Goal: Task Accomplishment & Management: Manage account settings

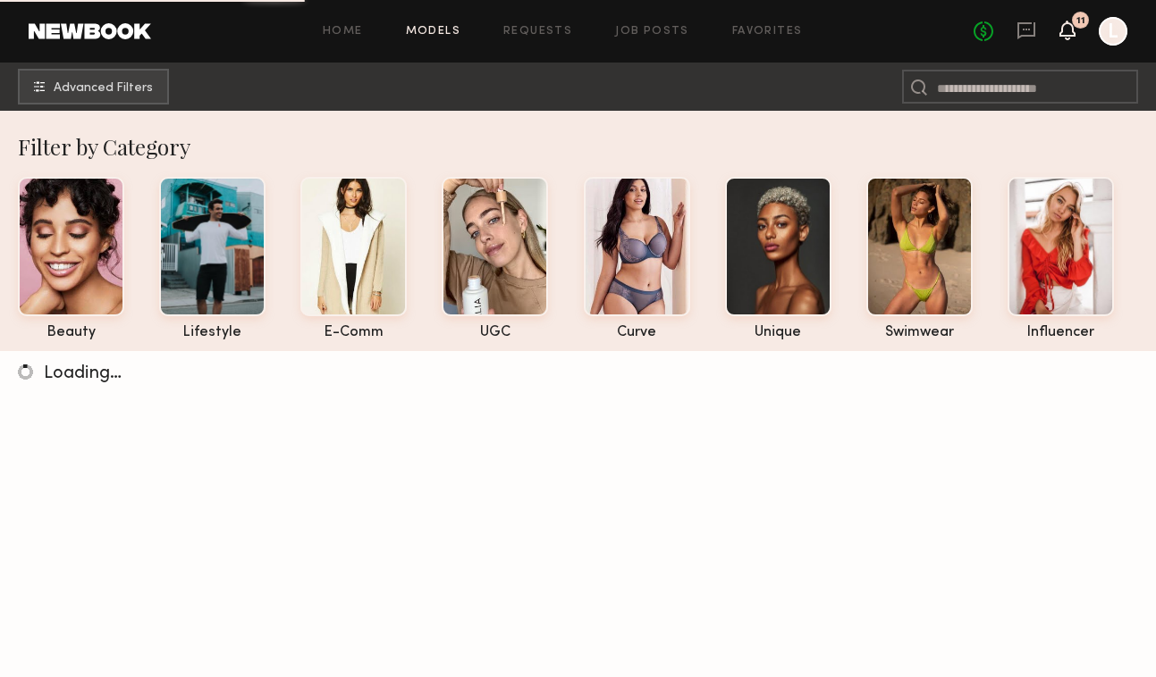
click at [1065, 33] on icon at bounding box center [1067, 29] width 14 height 13
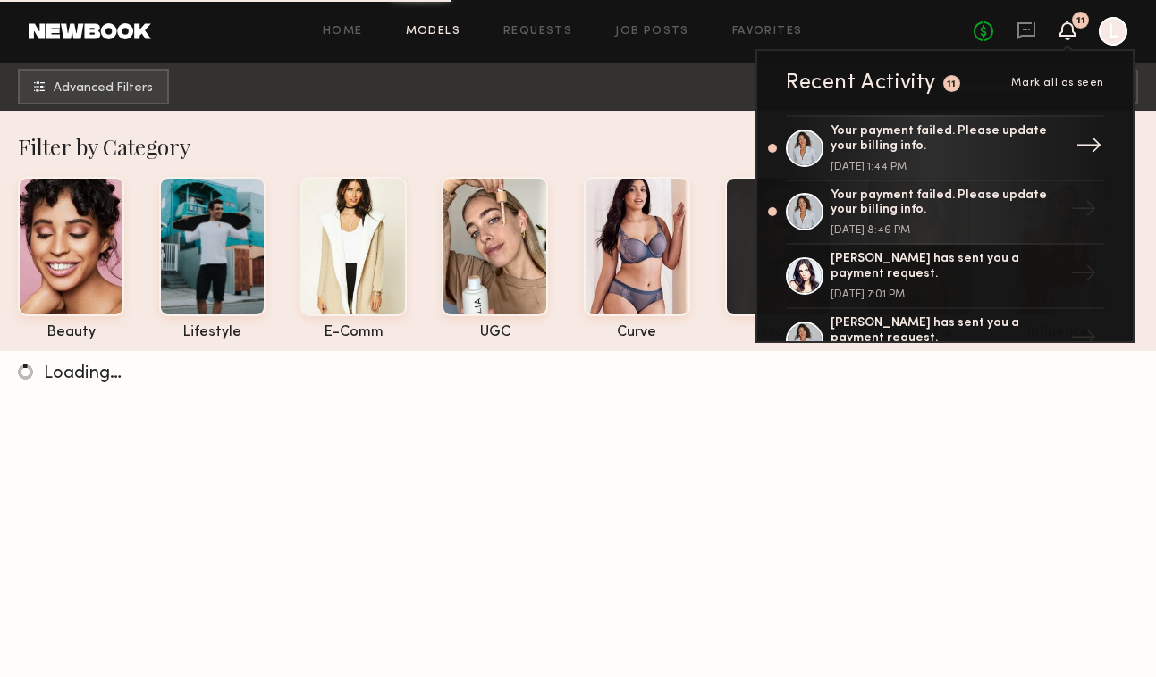
click at [1072, 145] on div "→" at bounding box center [1088, 148] width 41 height 46
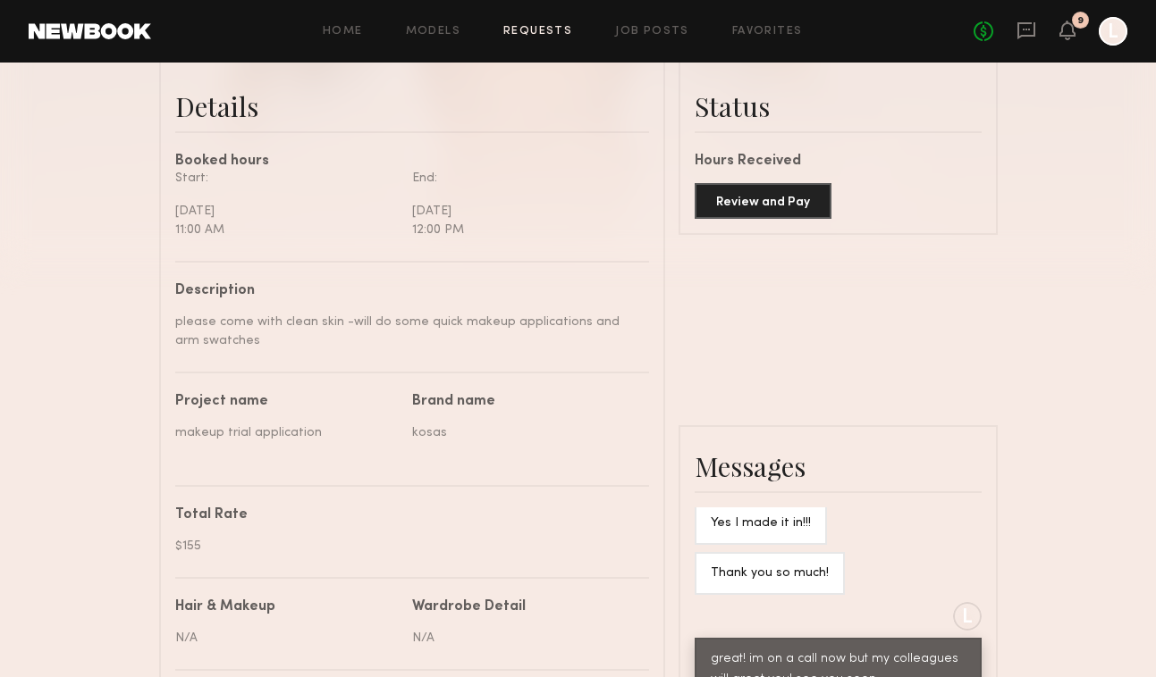
scroll to position [500, 0]
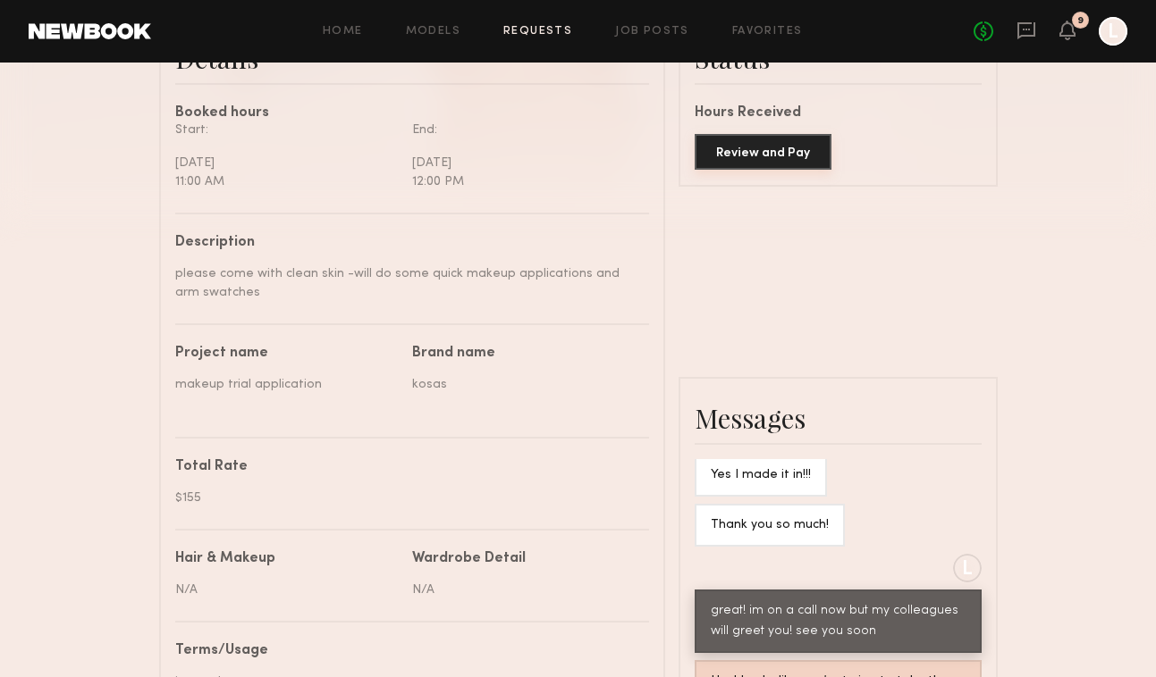
click at [770, 163] on button "Review and Pay" at bounding box center [762, 152] width 137 height 36
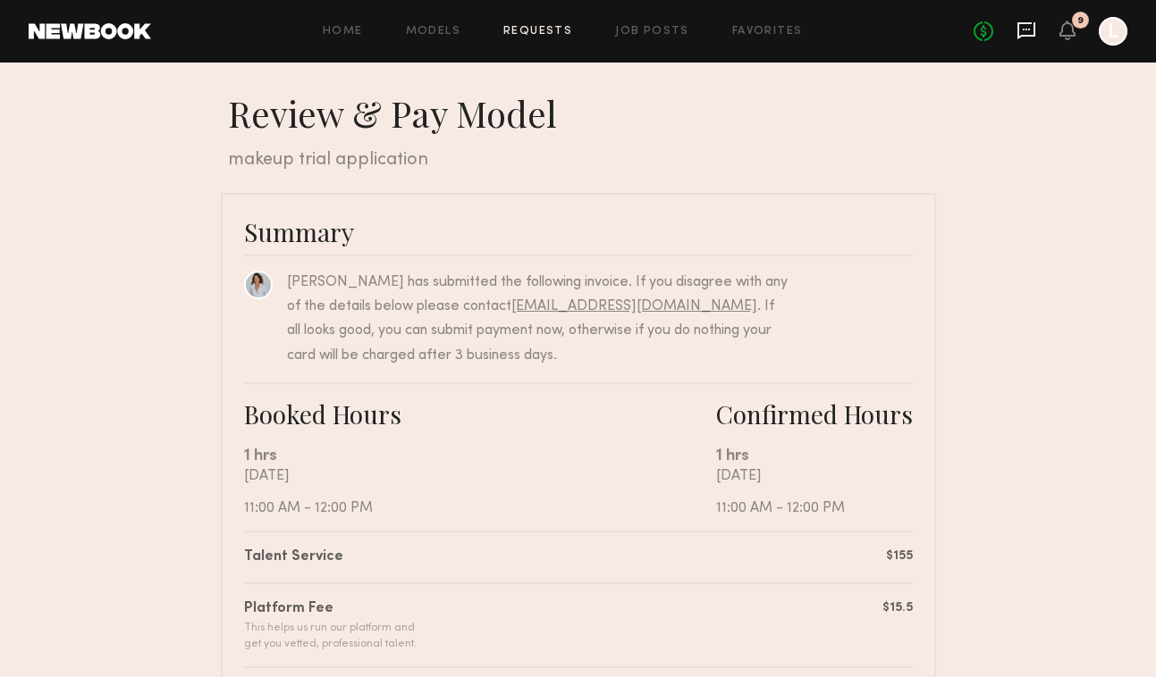
click at [1025, 24] on icon at bounding box center [1026, 31] width 20 height 20
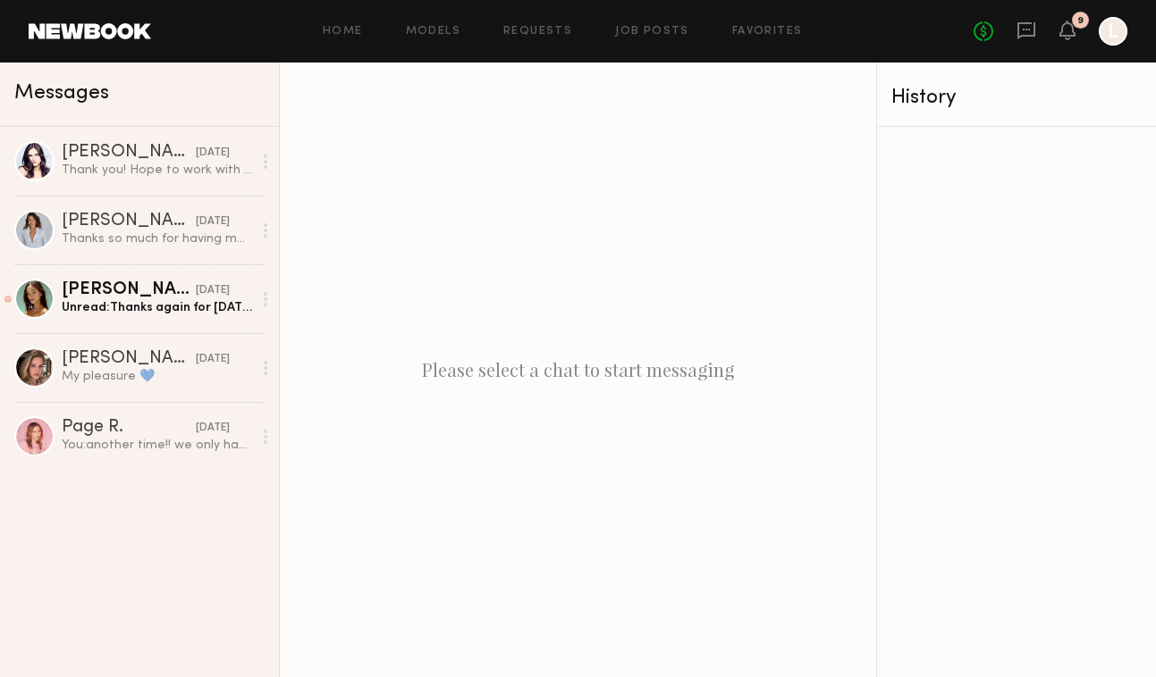
click at [425, 39] on div "Home Models Requests Job Posts Favorites Sign Out No fees up to $5,000 9 L" at bounding box center [639, 31] width 976 height 29
click at [426, 33] on link "Models" at bounding box center [433, 32] width 55 height 12
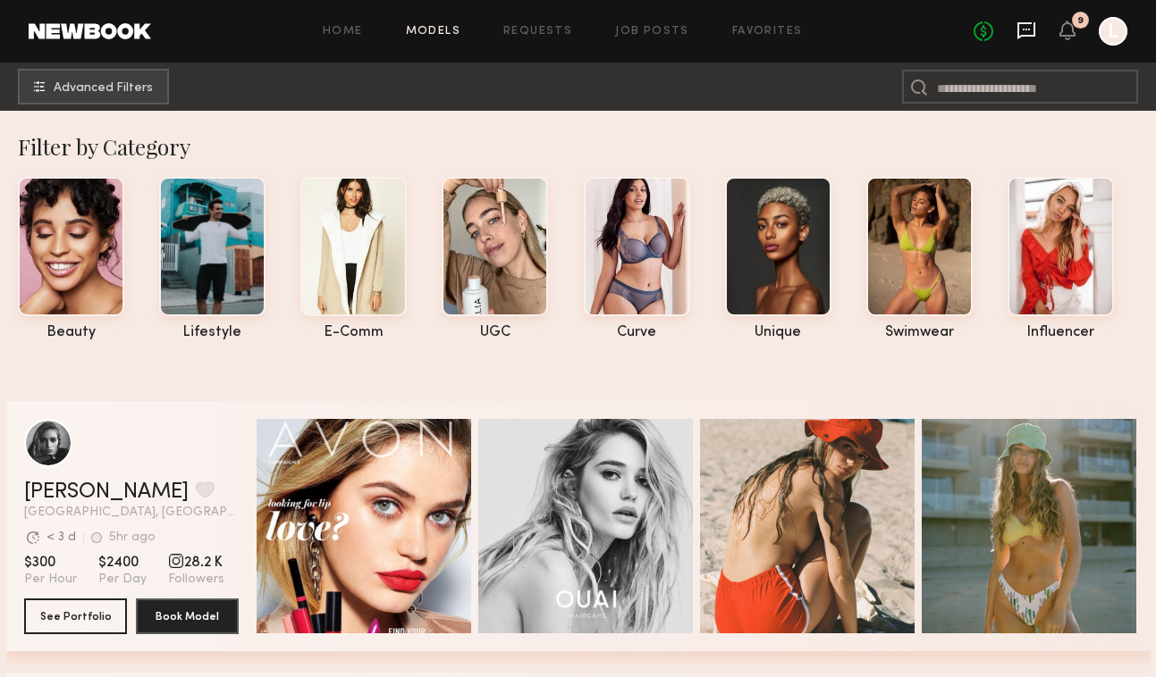
click at [1030, 23] on icon at bounding box center [1026, 30] width 18 height 17
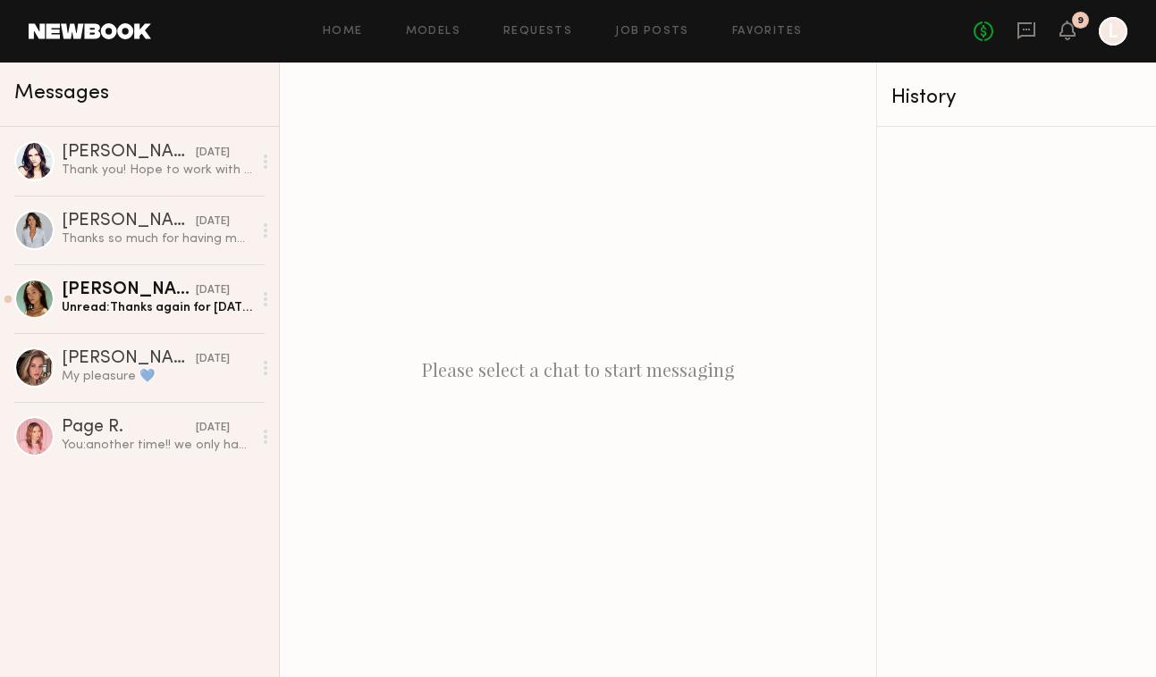
click at [557, 20] on div "Home Models Requests Job Posts Favorites Sign Out No fees up to $5,000 9 L" at bounding box center [639, 31] width 976 height 29
click at [555, 35] on link "Requests" at bounding box center [537, 32] width 69 height 12
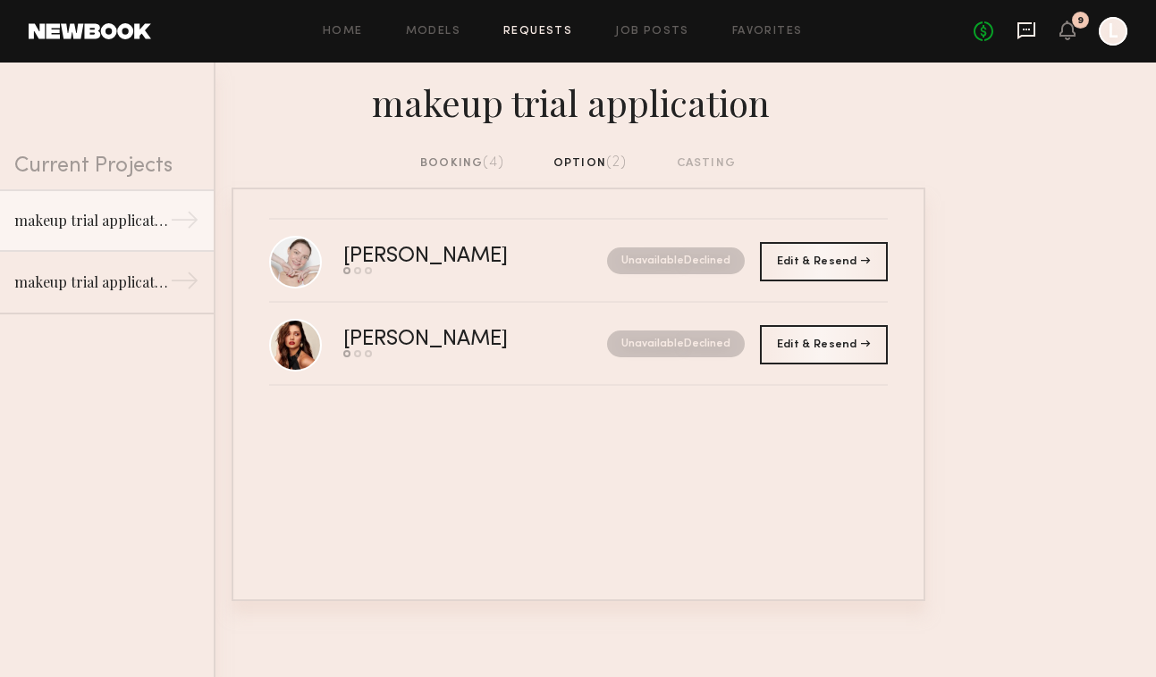
click at [1022, 30] on icon at bounding box center [1026, 31] width 20 height 20
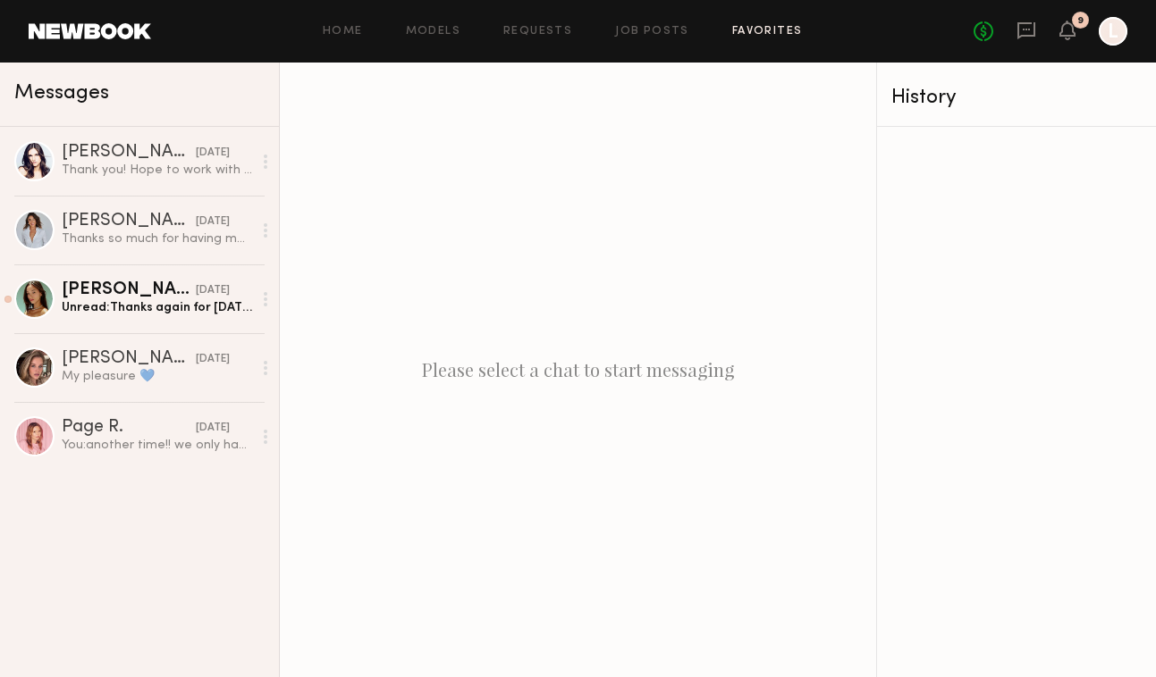
click at [753, 34] on link "Favorites" at bounding box center [767, 32] width 71 height 12
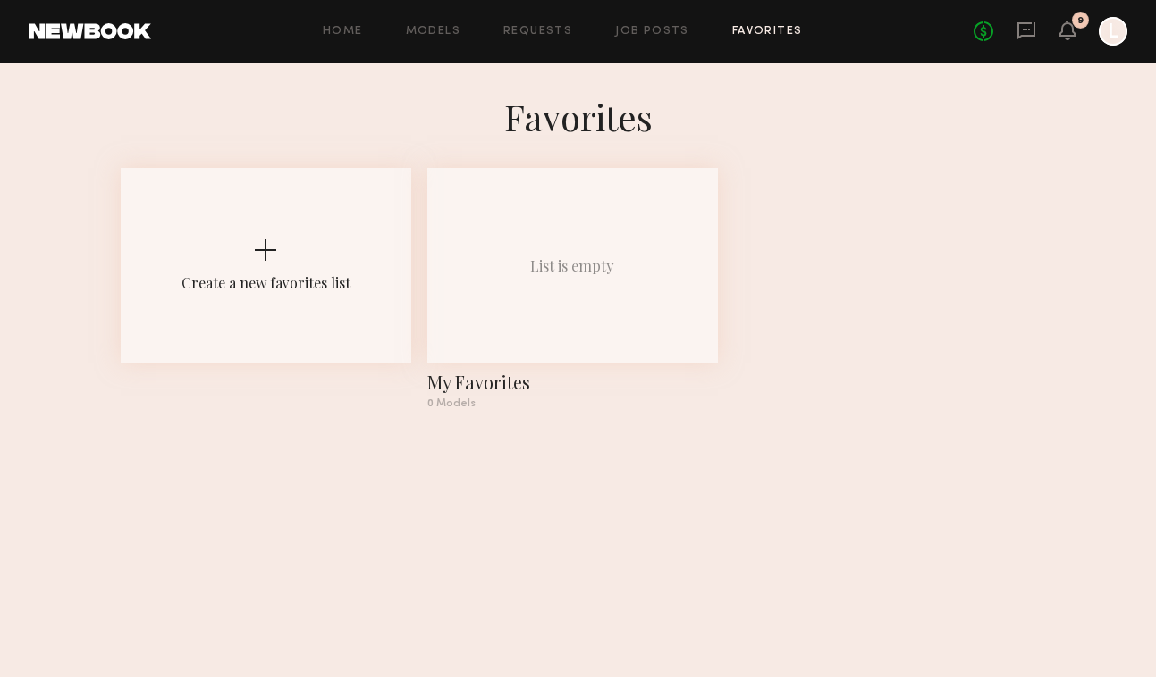
click at [97, 31] on link at bounding box center [90, 31] width 122 height 16
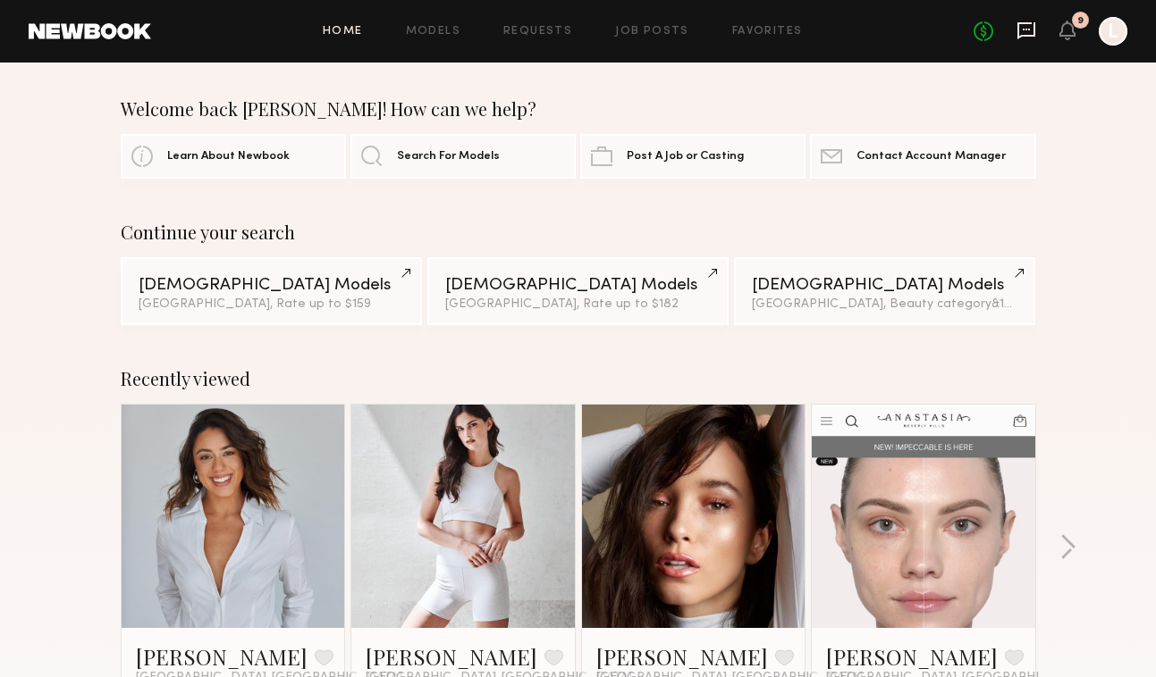
click at [1023, 30] on icon at bounding box center [1025, 30] width 7 height 2
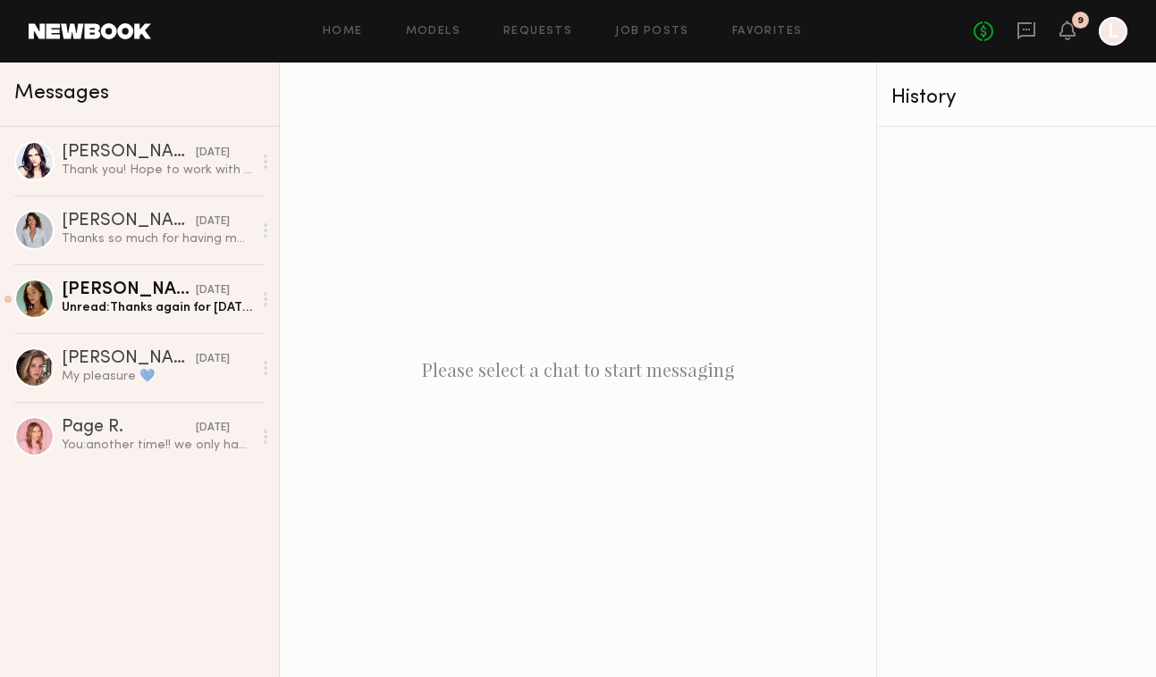
click at [1114, 29] on div at bounding box center [1112, 31] width 29 height 29
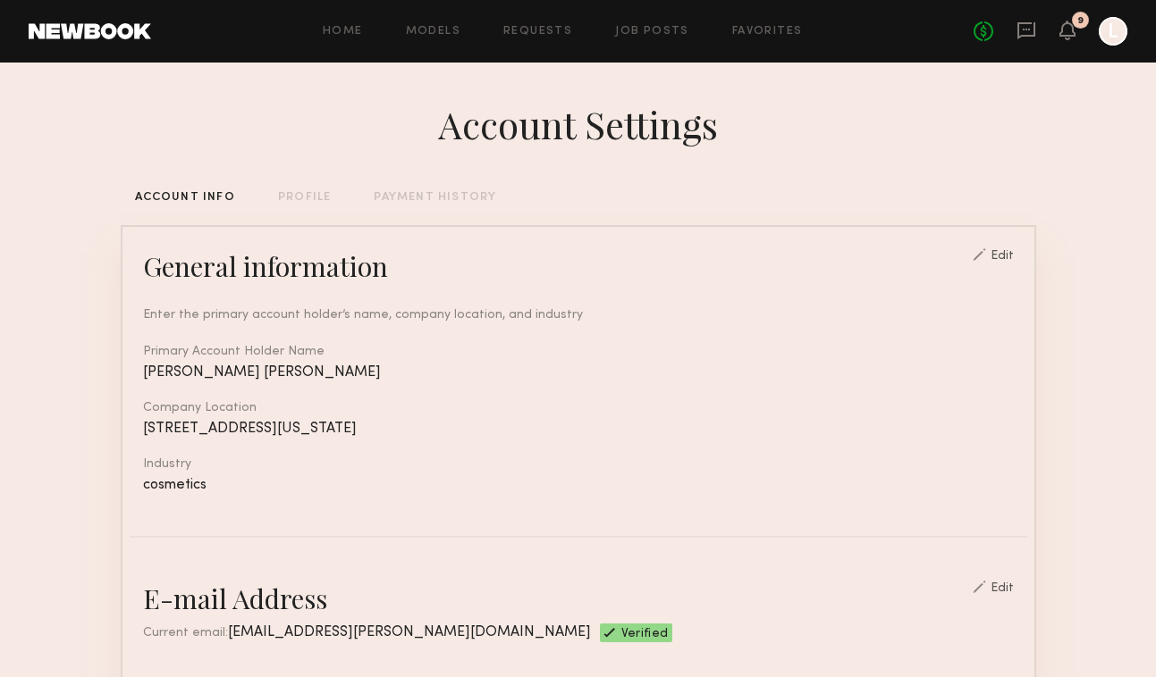
click at [311, 198] on div "PROFILE" at bounding box center [304, 198] width 53 height 12
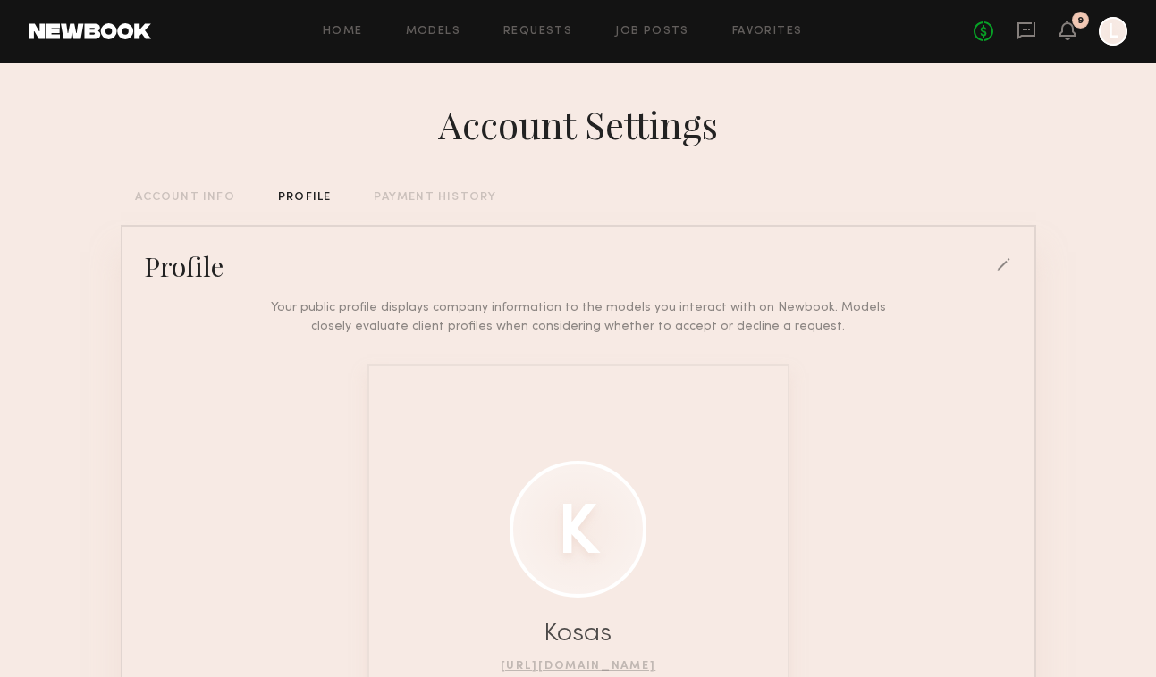
click at [404, 198] on div "PAYMENT HISTORY" at bounding box center [435, 198] width 122 height 12
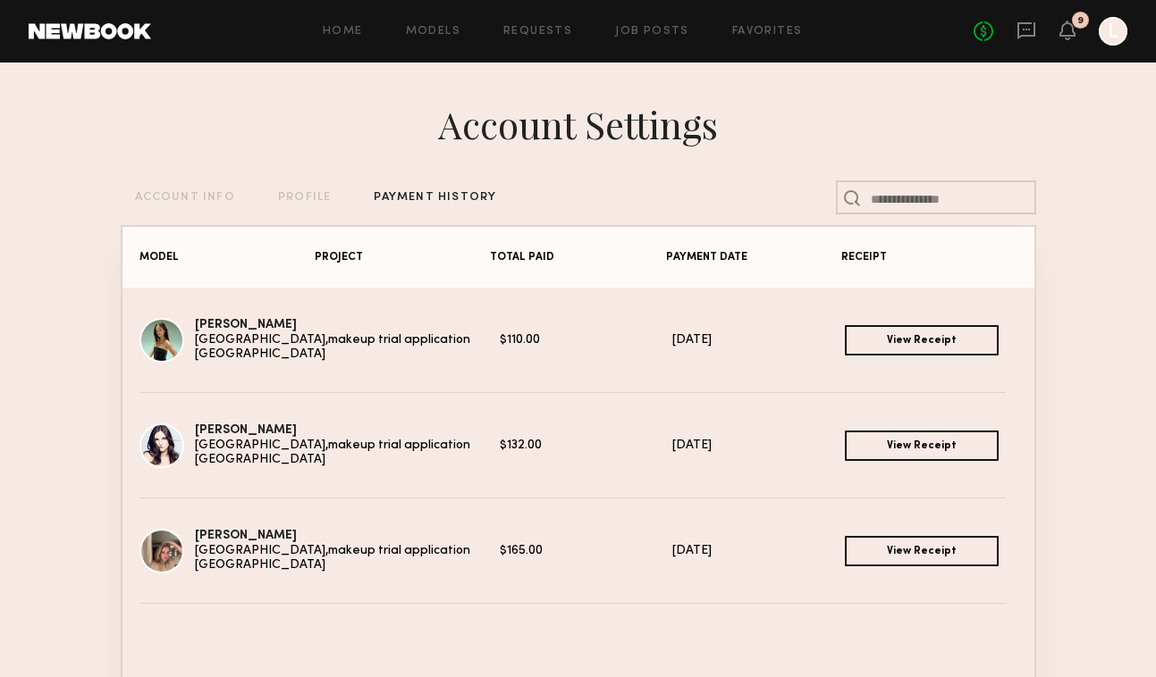
click at [315, 193] on div "PROFILE" at bounding box center [304, 198] width 53 height 12
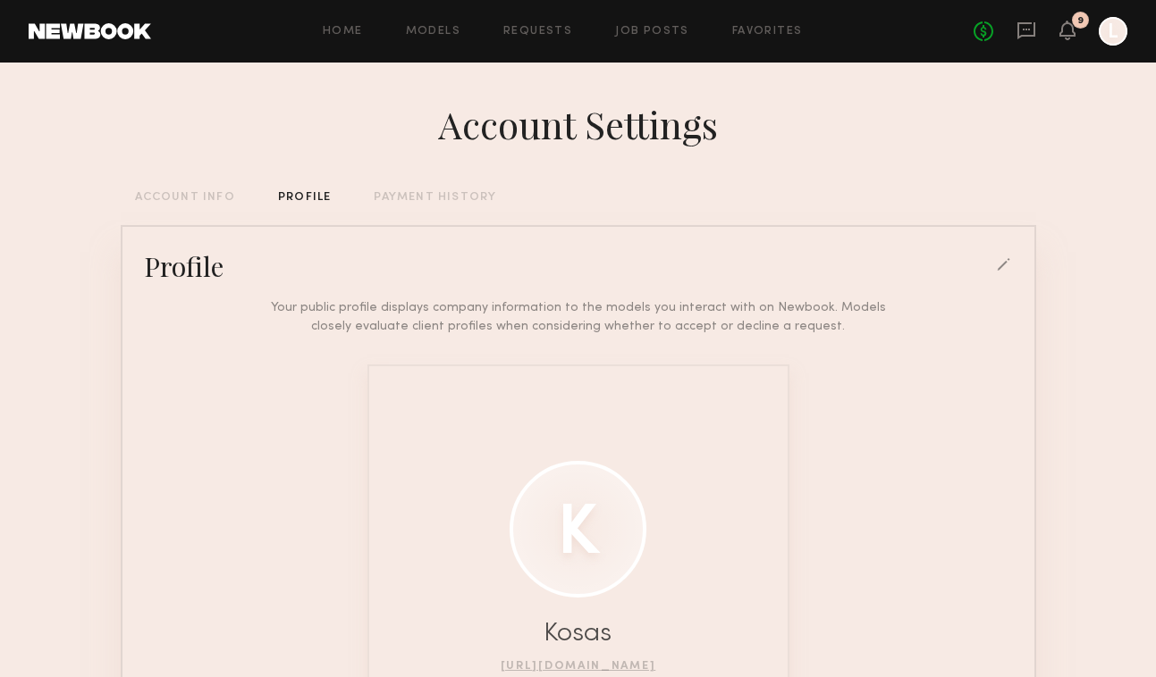
click at [172, 190] on div "Account Settings ACCOUNT INFO PROFILE PAYMENT HISTORY Profile Your public profi…" at bounding box center [578, 494] width 915 height 862
click at [176, 203] on div "ACCOUNT INFO" at bounding box center [185, 198] width 100 height 12
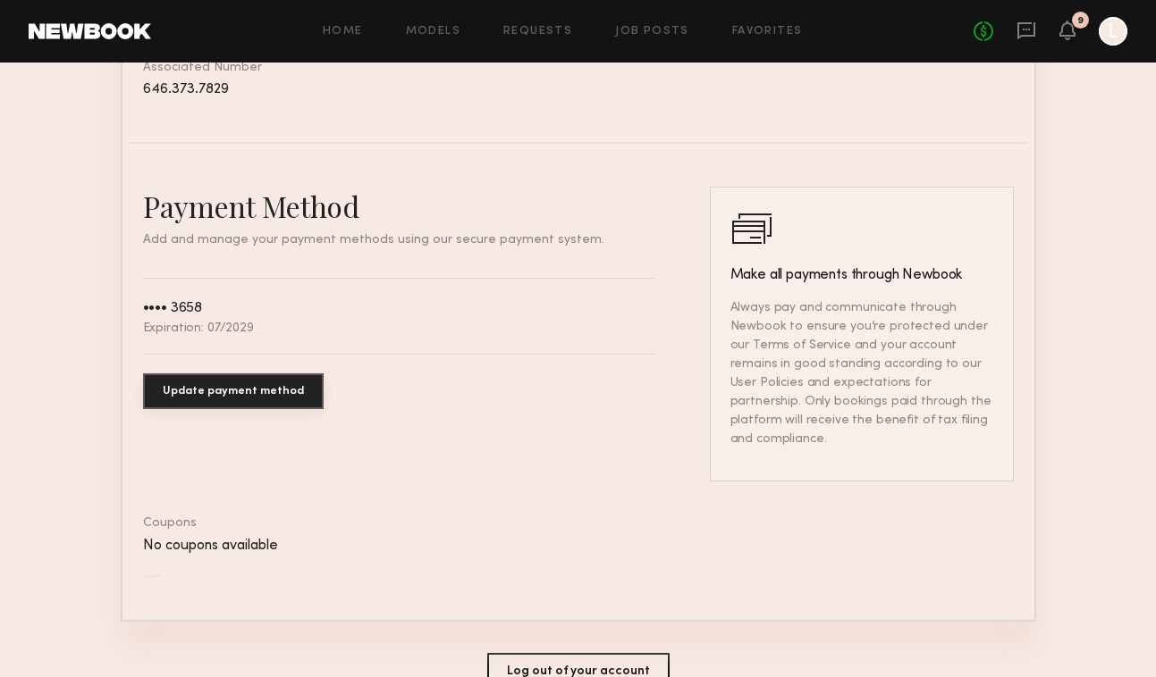
click at [206, 400] on button "Update payment method" at bounding box center [233, 392] width 181 height 36
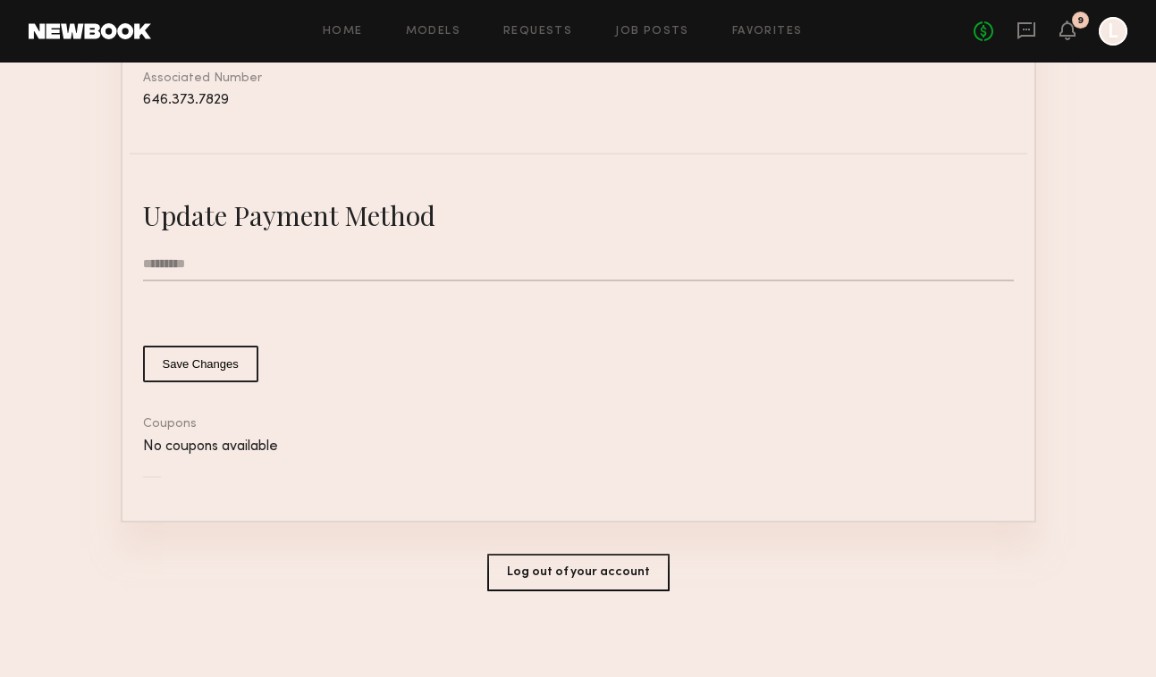
click at [240, 262] on input "text" at bounding box center [578, 265] width 871 height 34
drag, startPoint x: 220, startPoint y: 262, endPoint x: 161, endPoint y: 260, distance: 59.0
click at [161, 260] on input "**********" at bounding box center [578, 265] width 871 height 34
type input "**********"
click at [163, 398] on nb-stripe-card-bind "**********" at bounding box center [578, 338] width 871 height 281
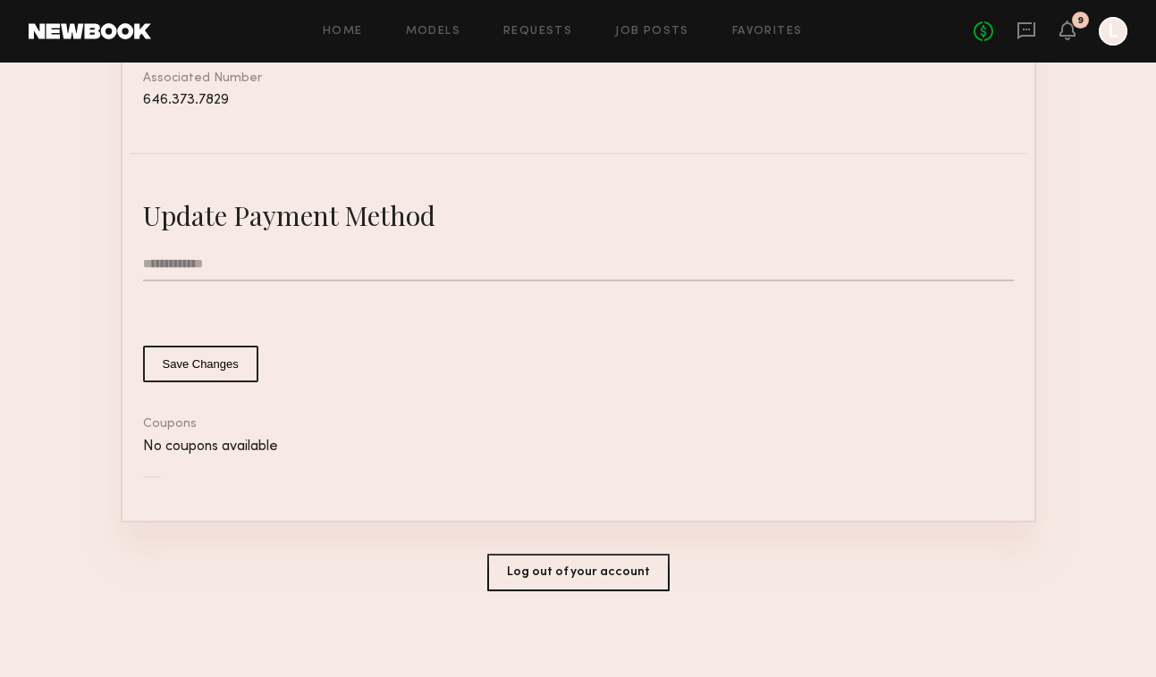
click at [657, 442] on div "No coupons available" at bounding box center [578, 447] width 871 height 15
click at [206, 351] on button "Save Changes" at bounding box center [200, 364] width 115 height 37
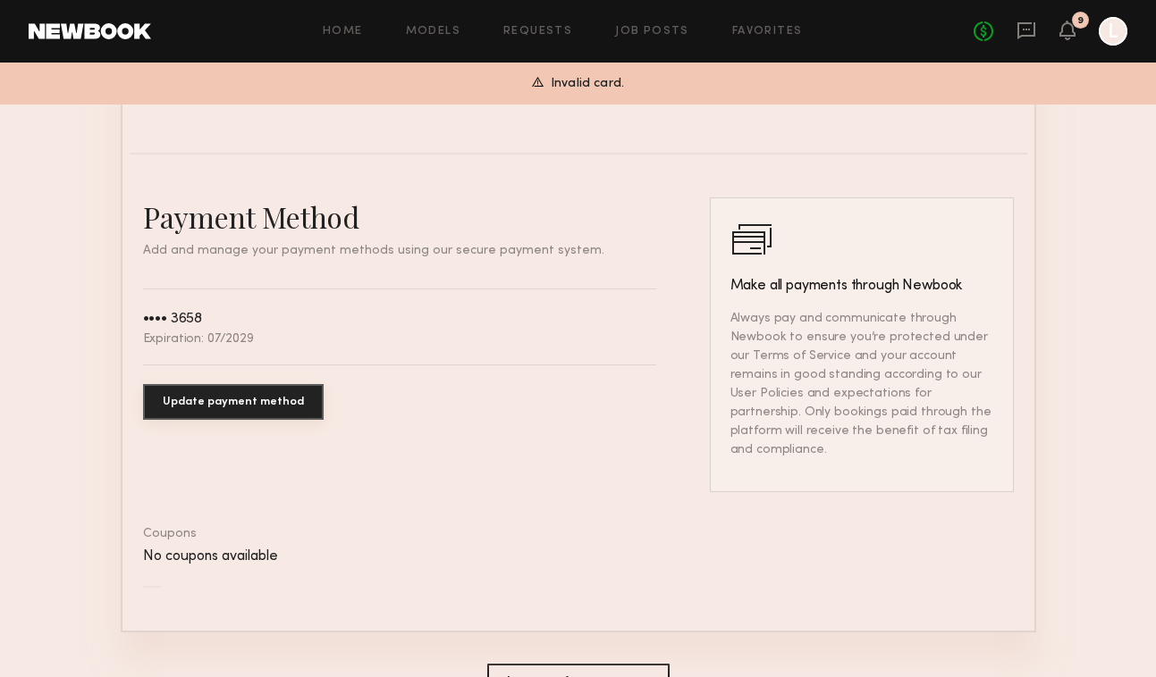
click at [233, 405] on button "Update payment method" at bounding box center [233, 402] width 181 height 36
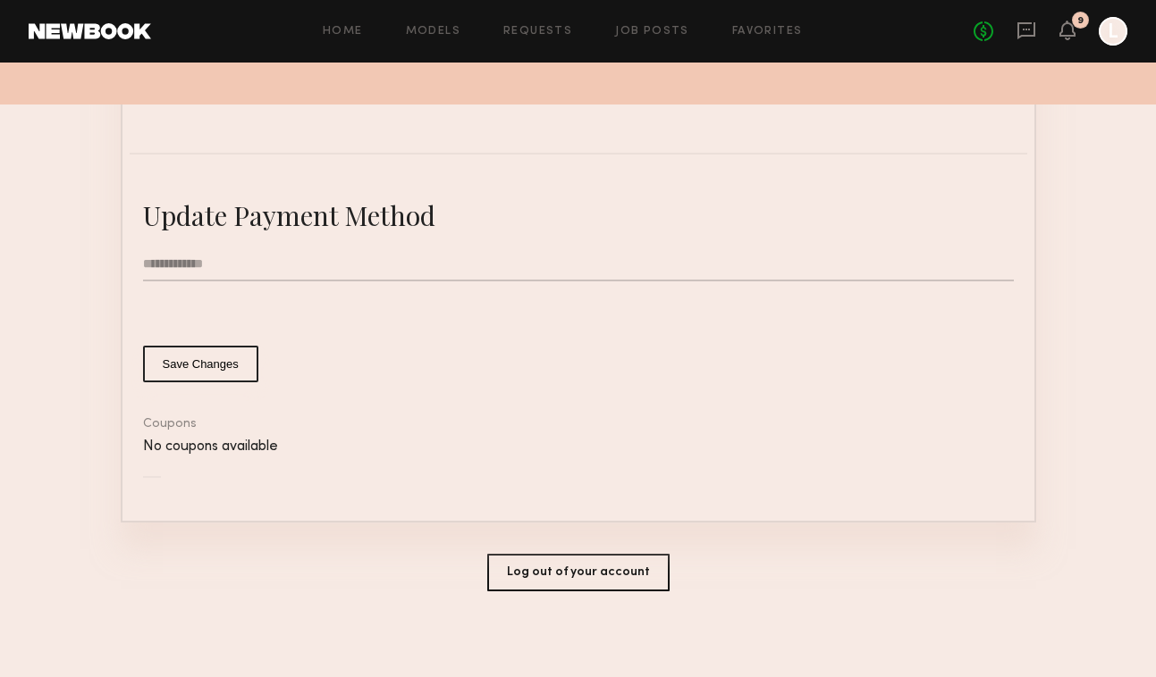
click at [257, 260] on input "**********" at bounding box center [578, 265] width 871 height 34
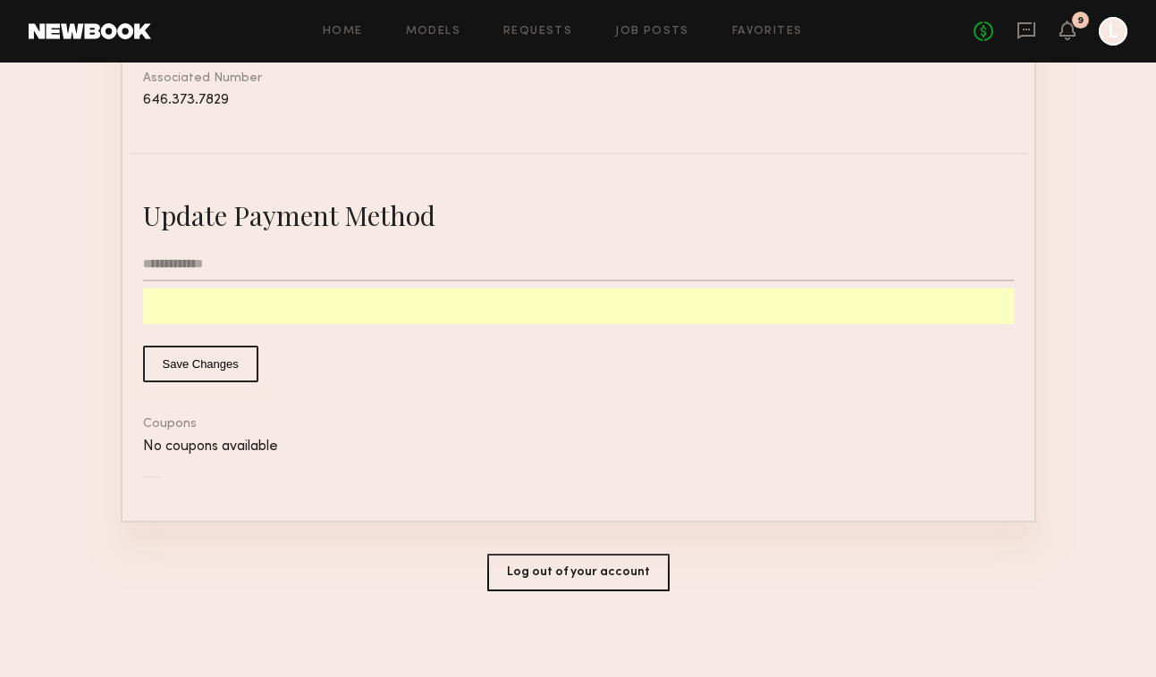
click at [195, 361] on button "Save Changes" at bounding box center [200, 364] width 115 height 37
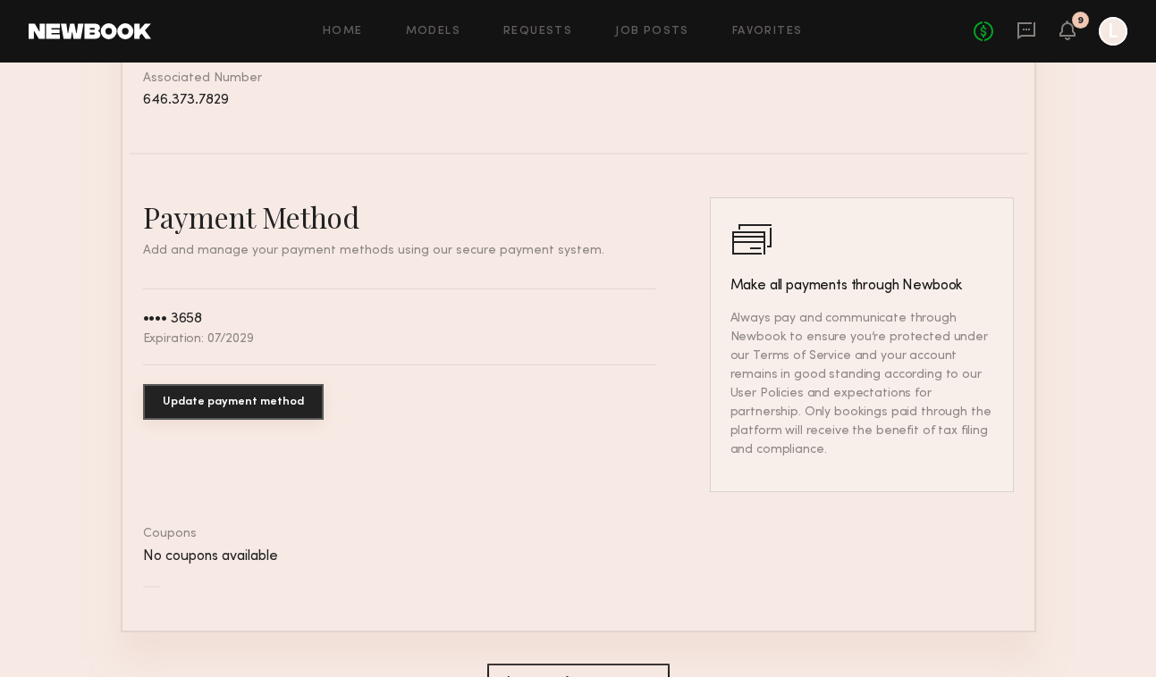
click at [268, 404] on button "Update payment method" at bounding box center [233, 402] width 181 height 36
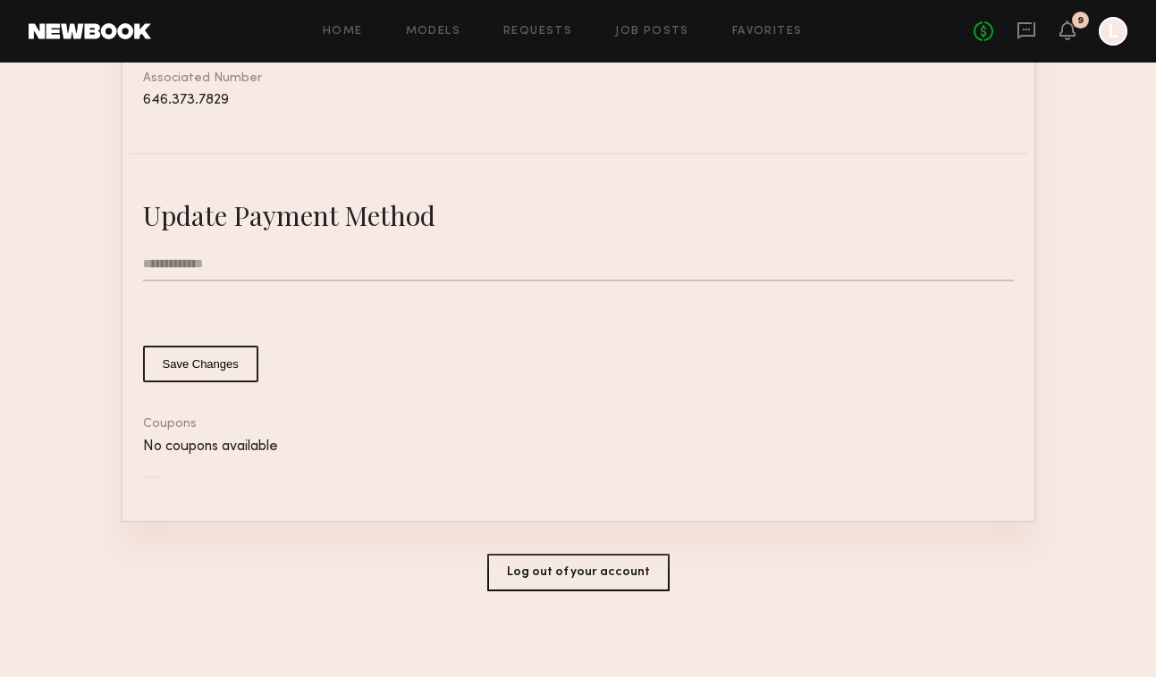
click at [191, 273] on input "**********" at bounding box center [578, 265] width 871 height 34
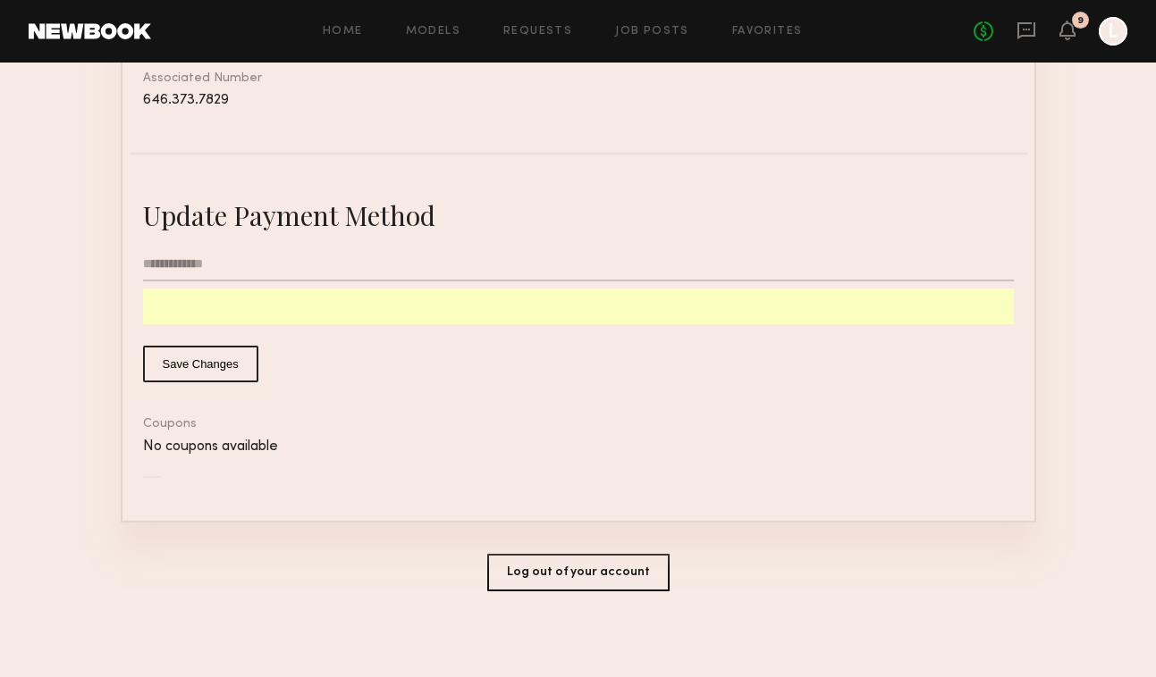
click at [174, 359] on button "Save Changes" at bounding box center [200, 364] width 115 height 37
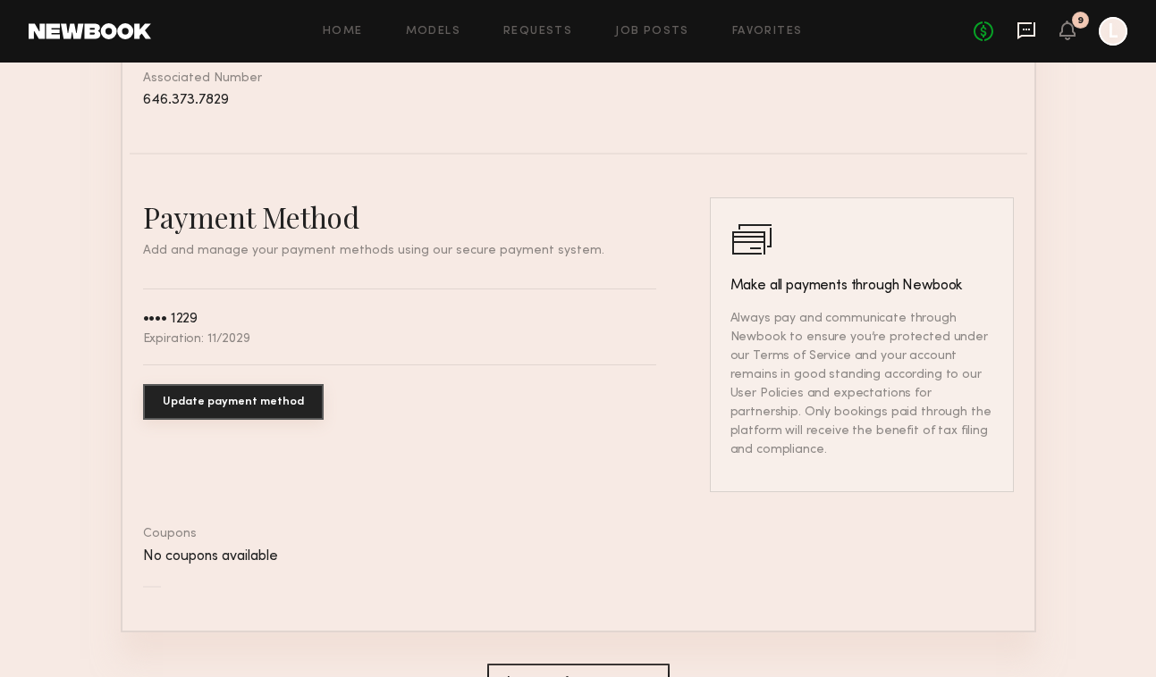
click at [1026, 29] on icon at bounding box center [1025, 30] width 7 height 2
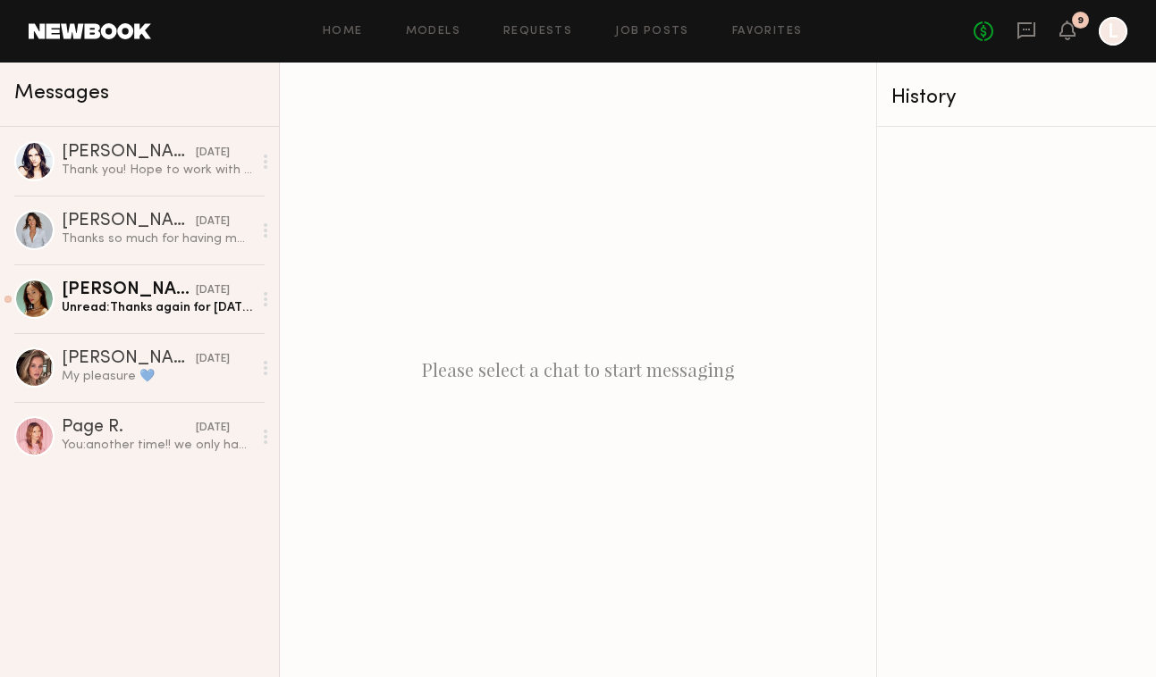
click at [1083, 29] on div "No fees up to $5,000 9 L" at bounding box center [1050, 31] width 154 height 29
click at [1064, 28] on icon at bounding box center [1067, 29] width 14 height 13
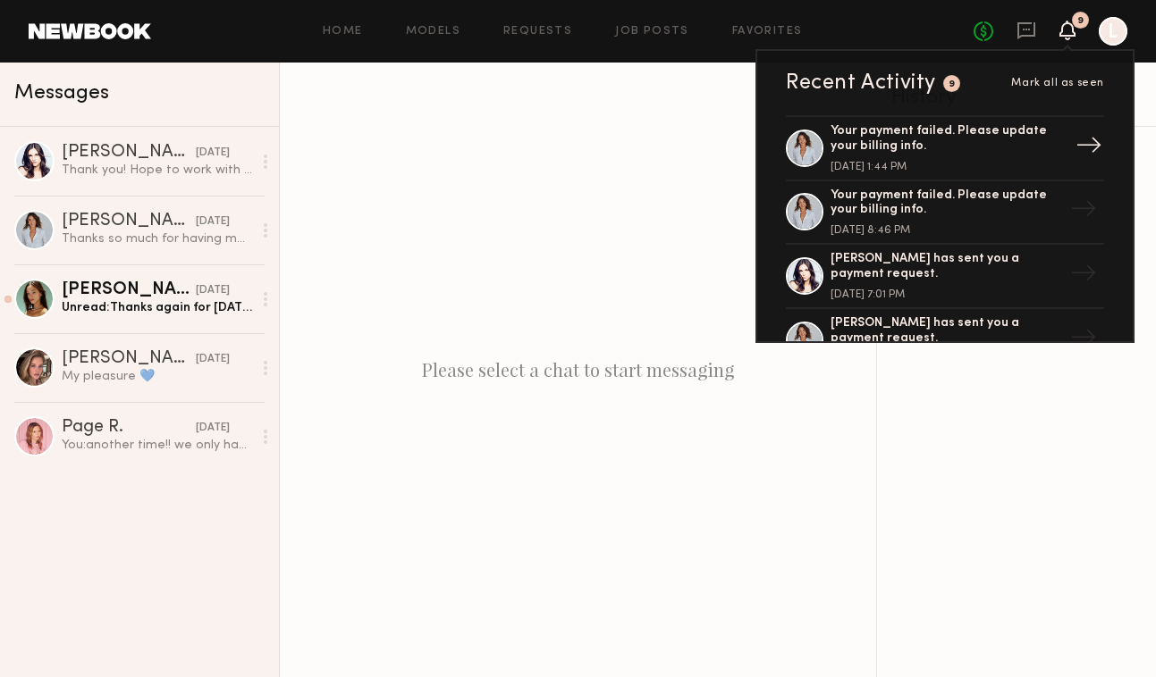
click at [965, 144] on div "Your payment failed. Please update your billing info." at bounding box center [946, 139] width 232 height 30
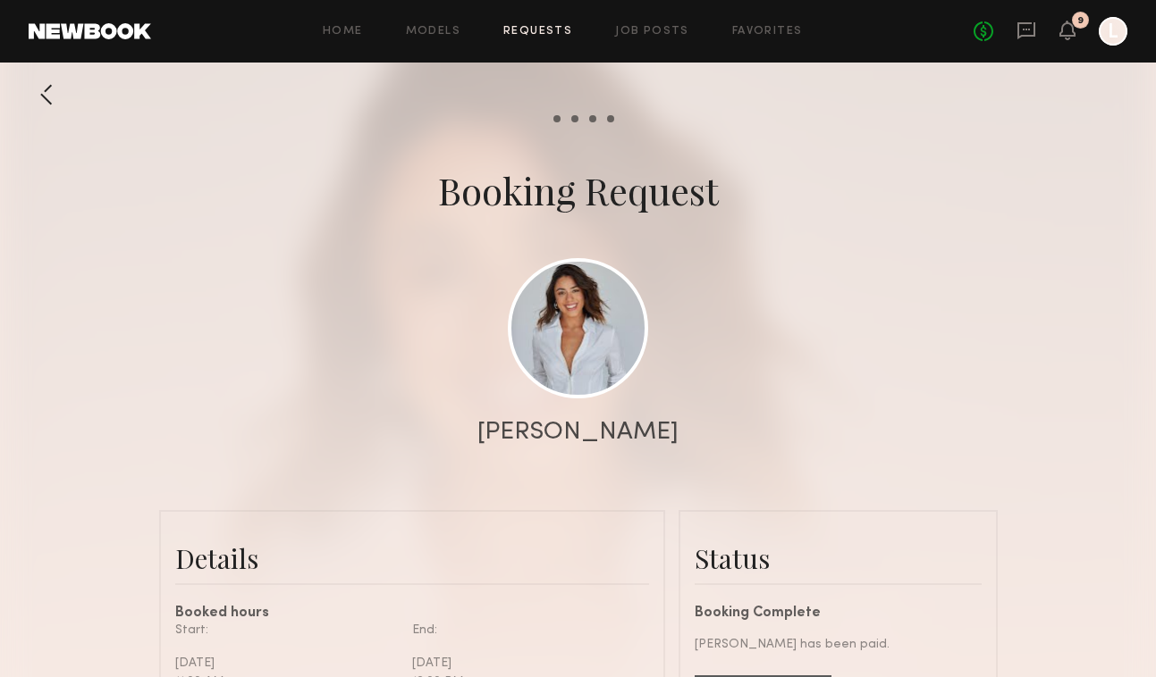
scroll to position [761, 0]
click at [940, 150] on div at bounding box center [578, 357] width 1156 height 715
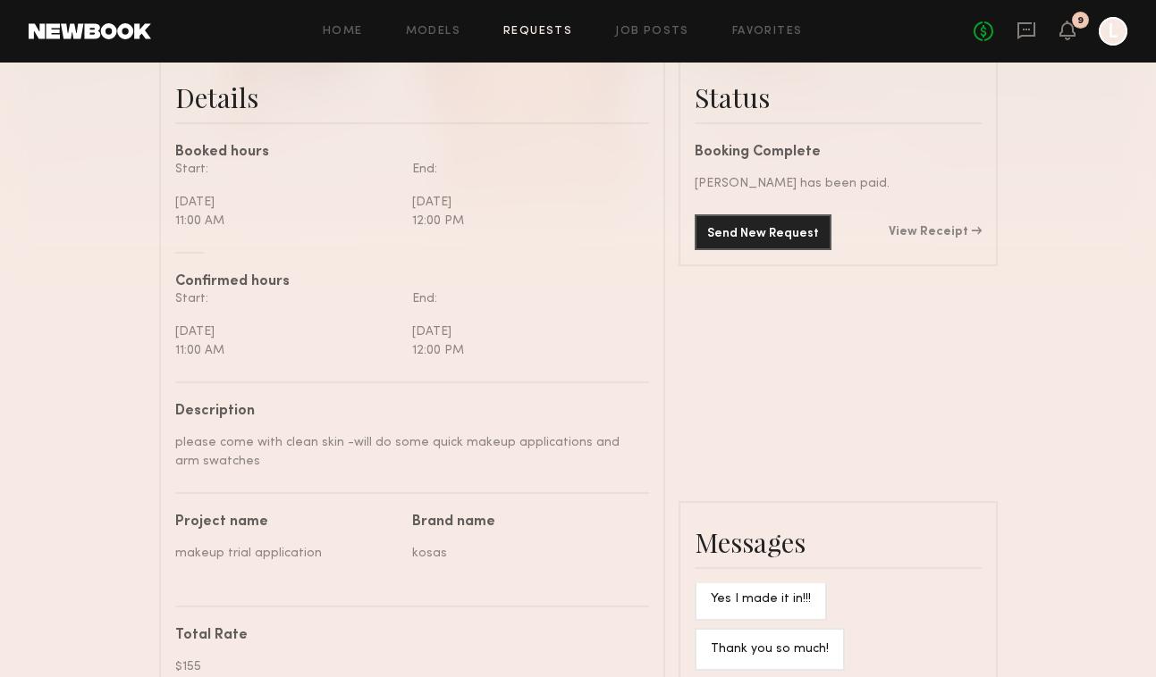
scroll to position [465, 0]
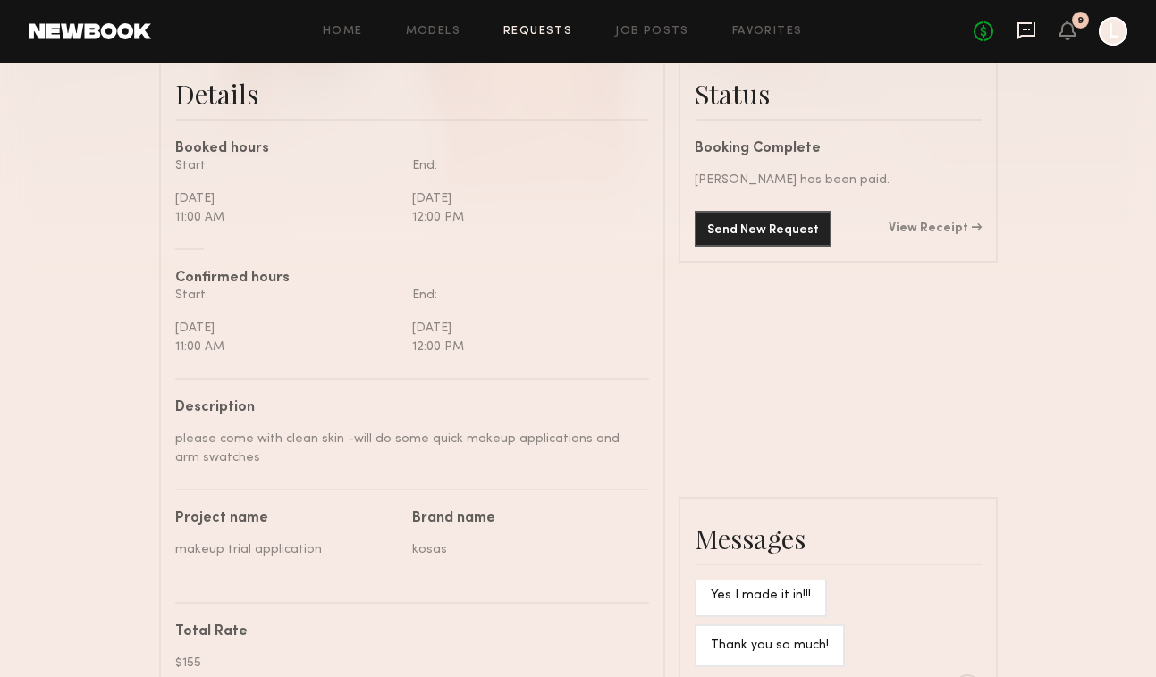
click at [1016, 29] on icon at bounding box center [1026, 31] width 20 height 20
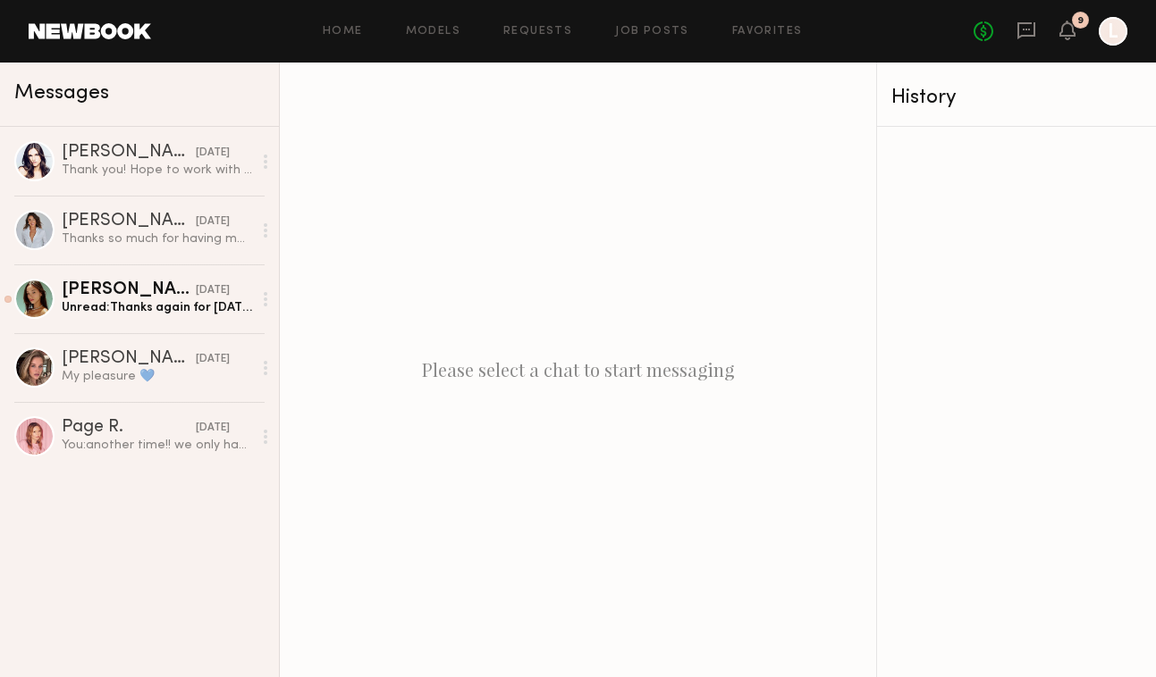
click at [1051, 33] on div "No fees up to $5,000 9 L" at bounding box center [1050, 31] width 154 height 29
click at [1068, 32] on icon at bounding box center [1067, 29] width 14 height 13
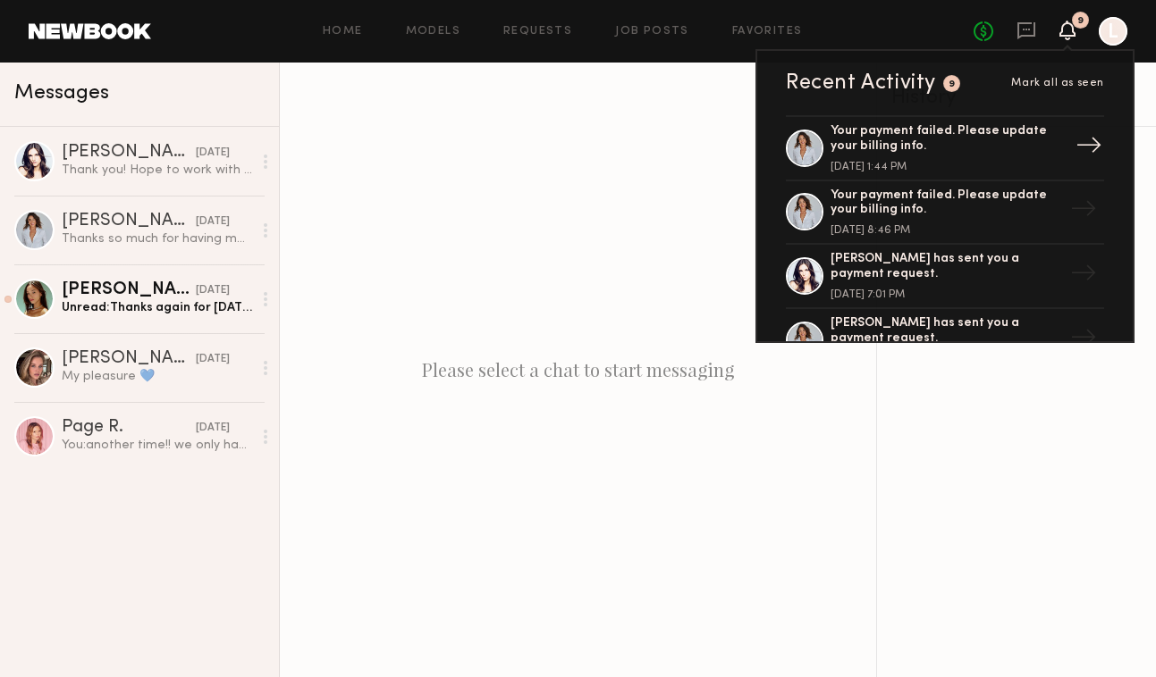
click at [988, 149] on div "Your payment failed. Please update your billing info." at bounding box center [946, 139] width 232 height 30
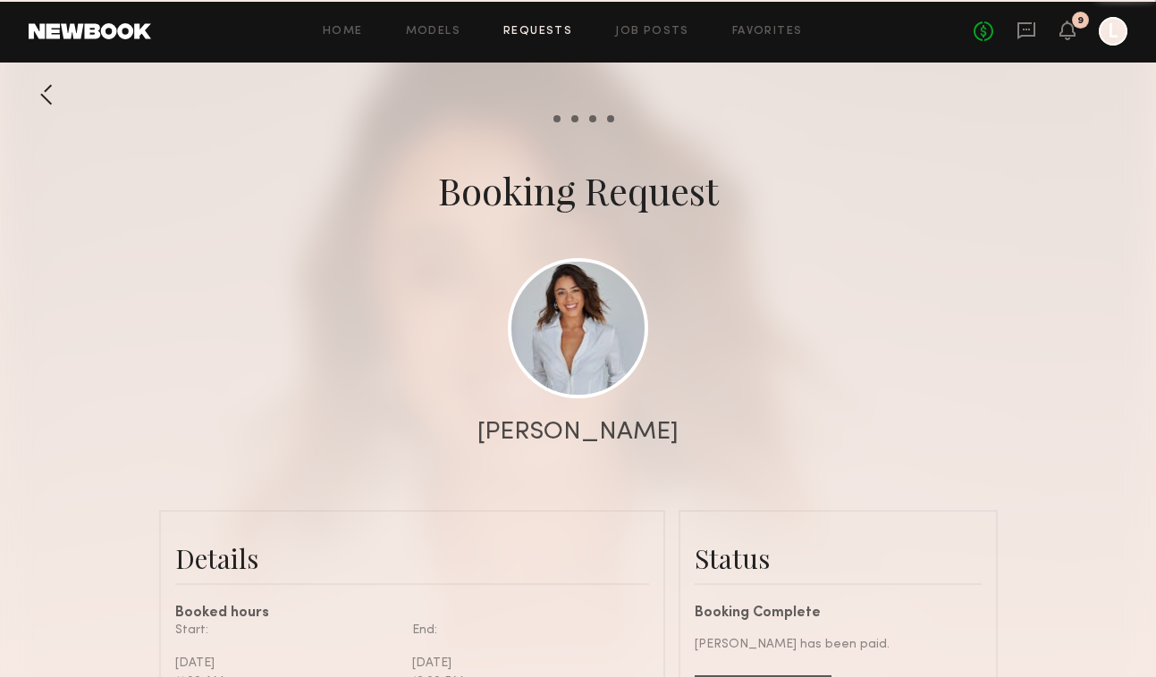
scroll to position [761, 0]
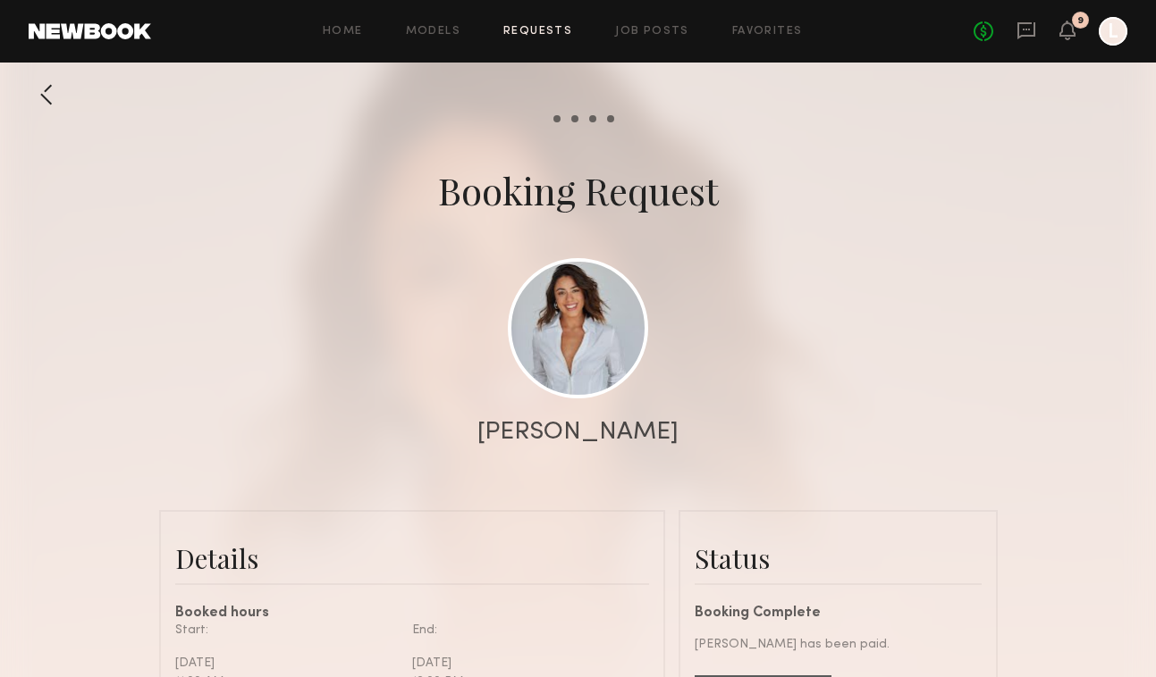
click at [826, 418] on div at bounding box center [578, 357] width 1156 height 715
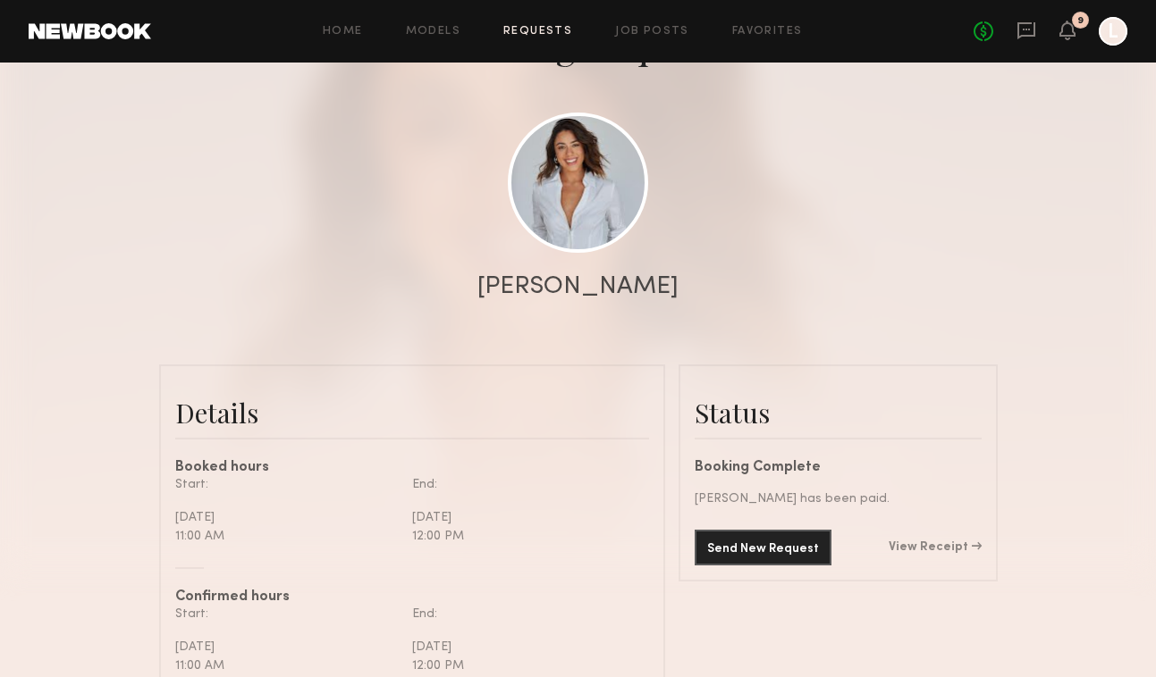
scroll to position [179, 0]
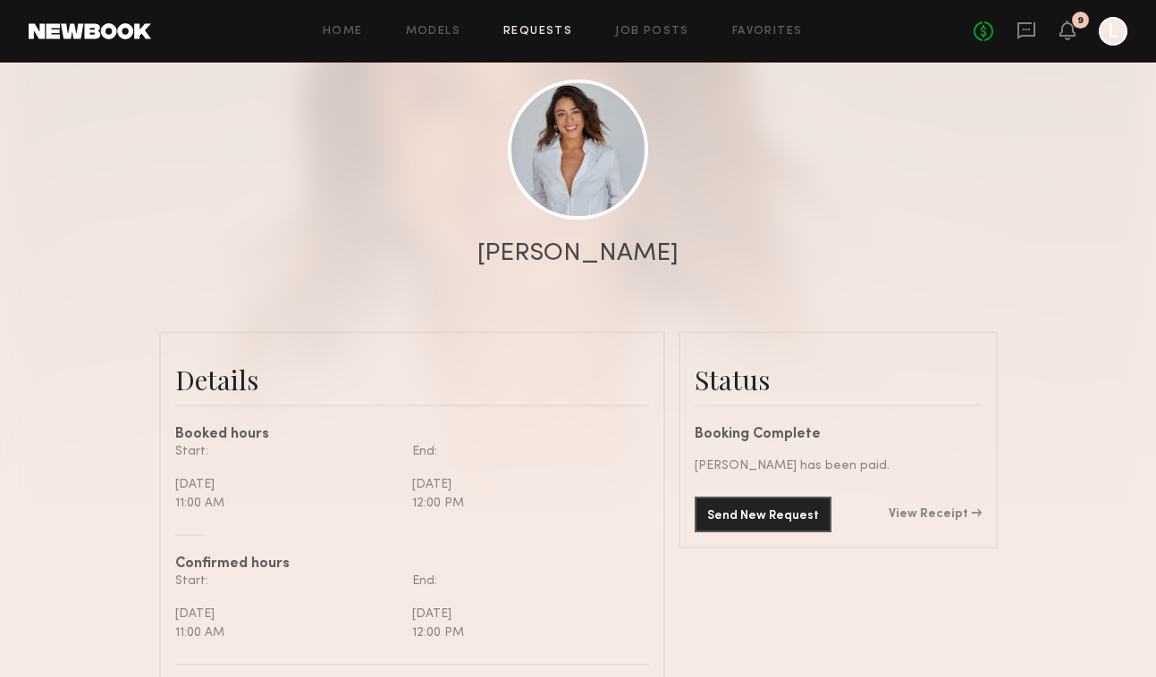
click at [774, 463] on div "[PERSON_NAME] has been paid." at bounding box center [837, 466] width 287 height 19
click at [959, 513] on link "View Receipt" at bounding box center [934, 515] width 93 height 13
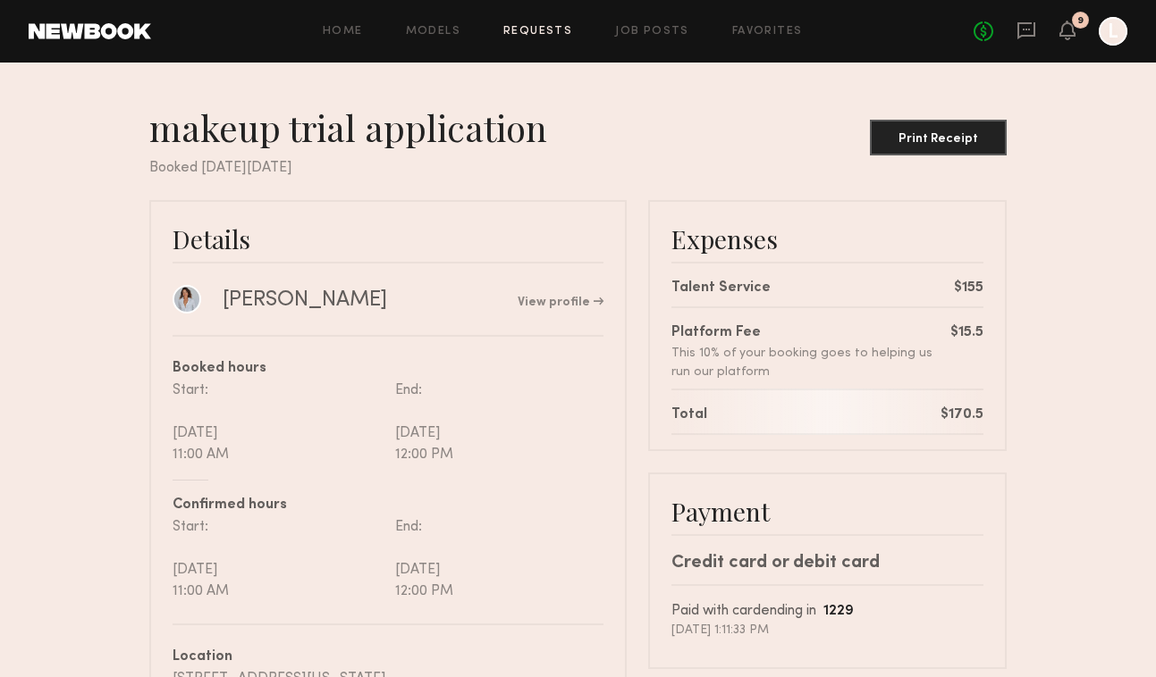
click at [1055, 269] on nb-booking-receipt "makeup trial application Print Receipt Booked [DATE][DATE] Details [PERSON_NAME…" at bounding box center [578, 511] width 1156 height 812
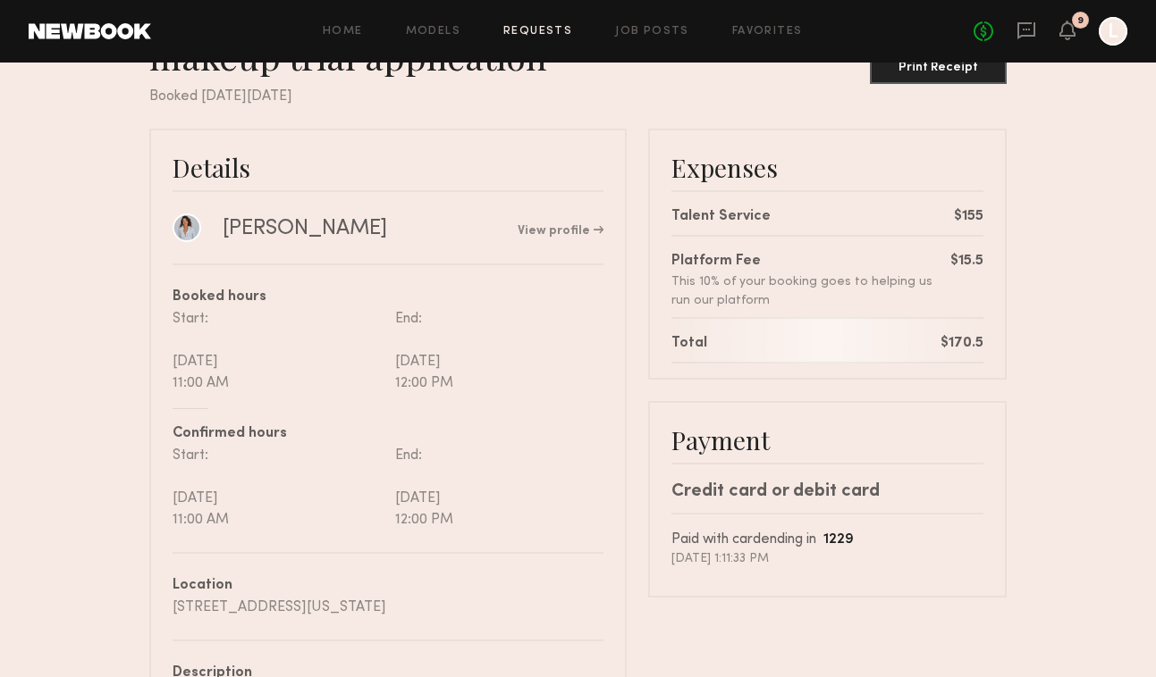
scroll to position [107, 0]
